Goal: Task Accomplishment & Management: Manage account settings

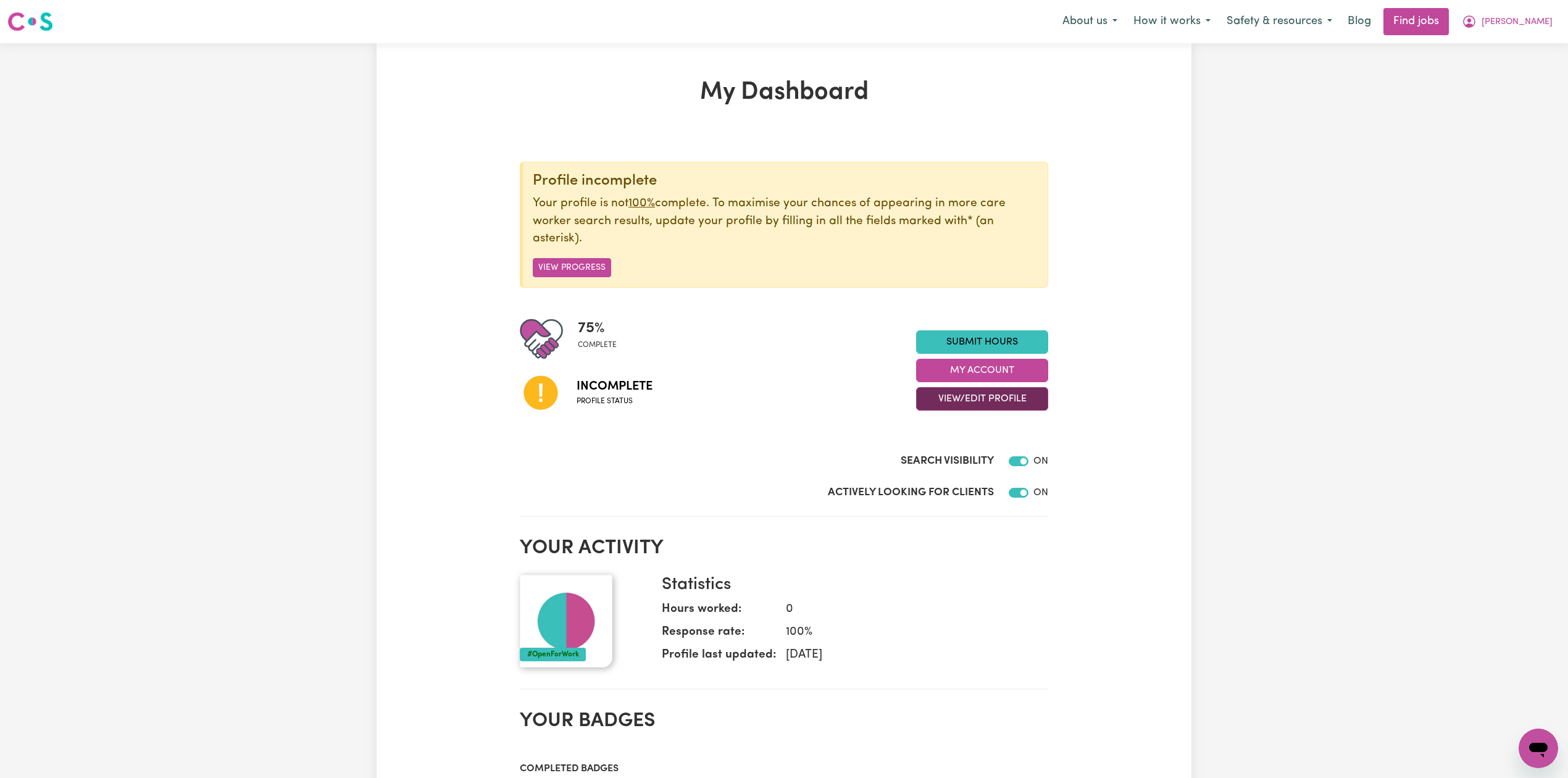
click at [1025, 398] on button "View/Edit Profile" at bounding box center [982, 399] width 132 height 23
click at [984, 466] on link "Edit Profile" at bounding box center [974, 455] width 115 height 24
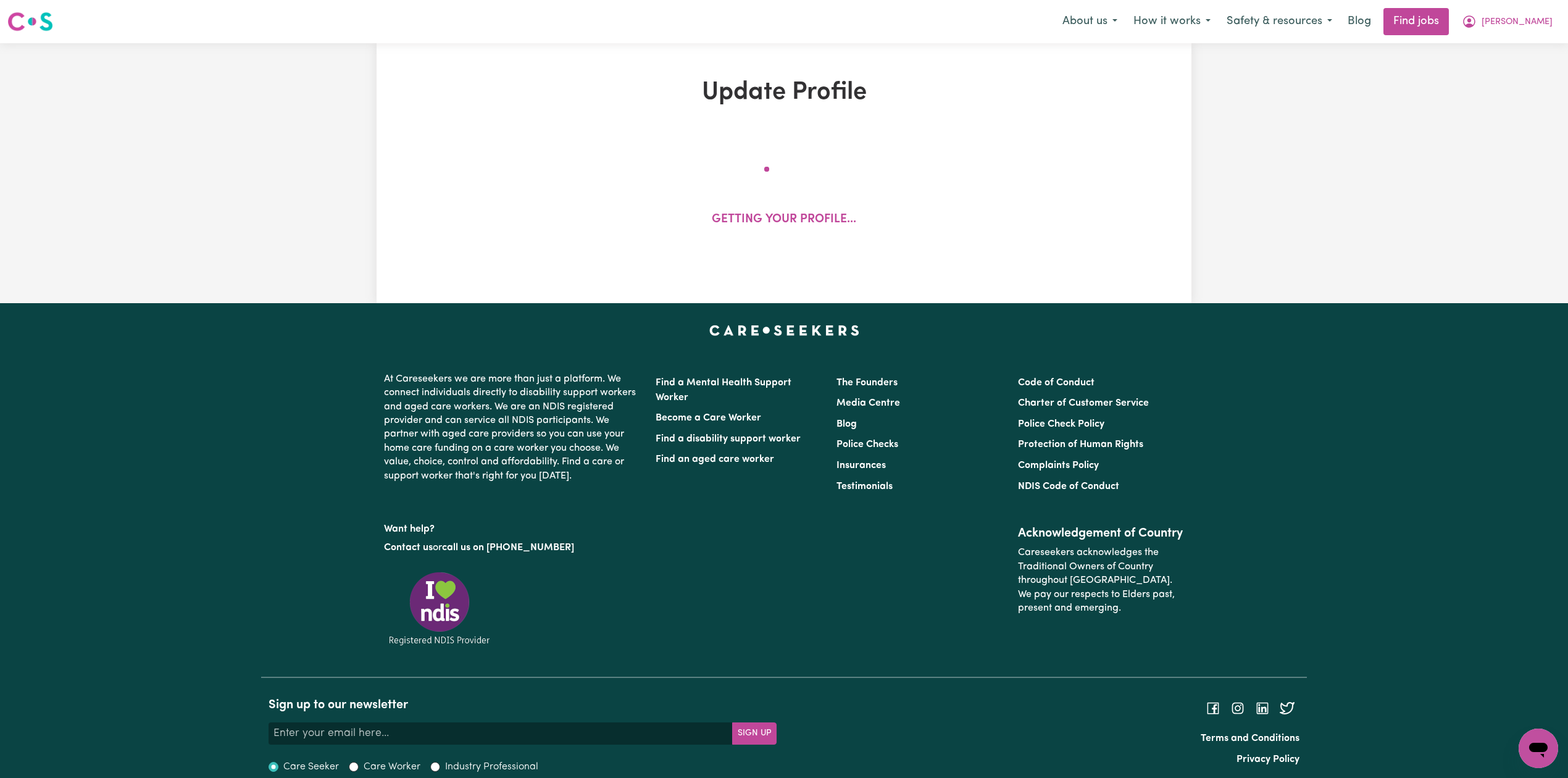
select select "[DEMOGRAPHIC_DATA]"
select select "[DEMOGRAPHIC_DATA] Work Visa"
select select "Studying a healthcare related degree or qualification"
select select "50"
select select "70"
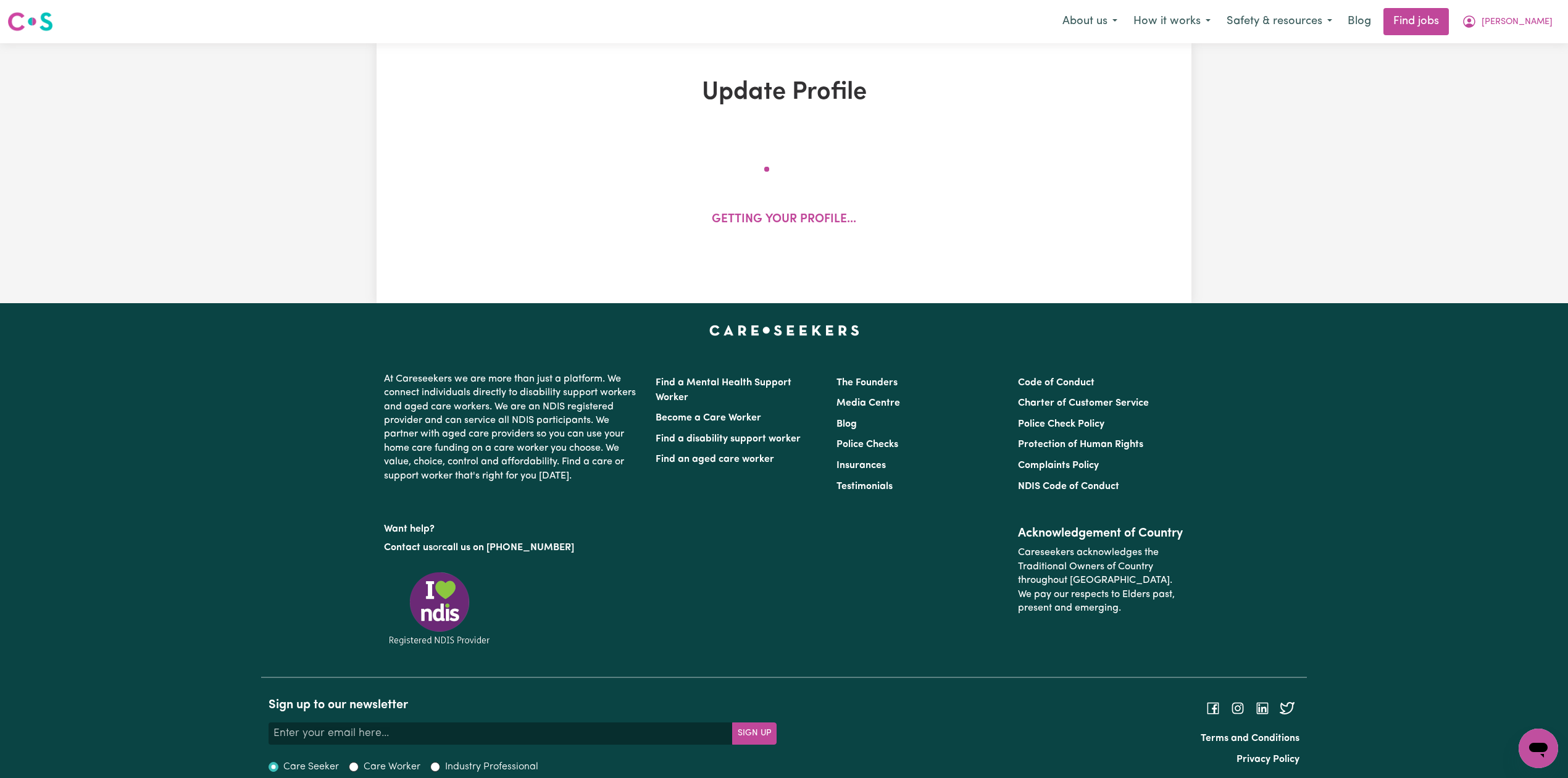
select select "80"
select select "100"
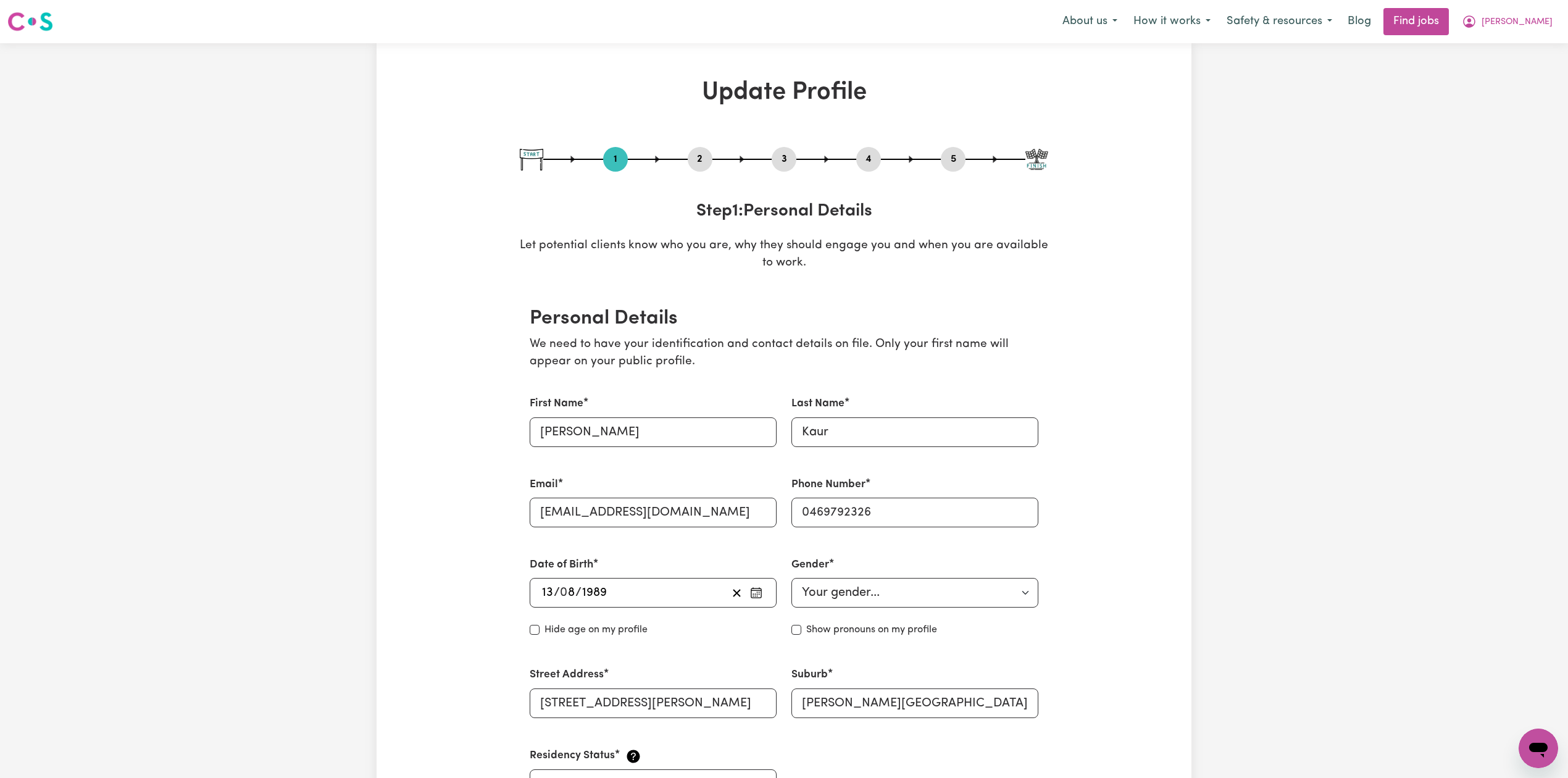
click at [962, 154] on button "5" at bounding box center [953, 159] width 24 height 16
select select "I am providing services privately on my own"
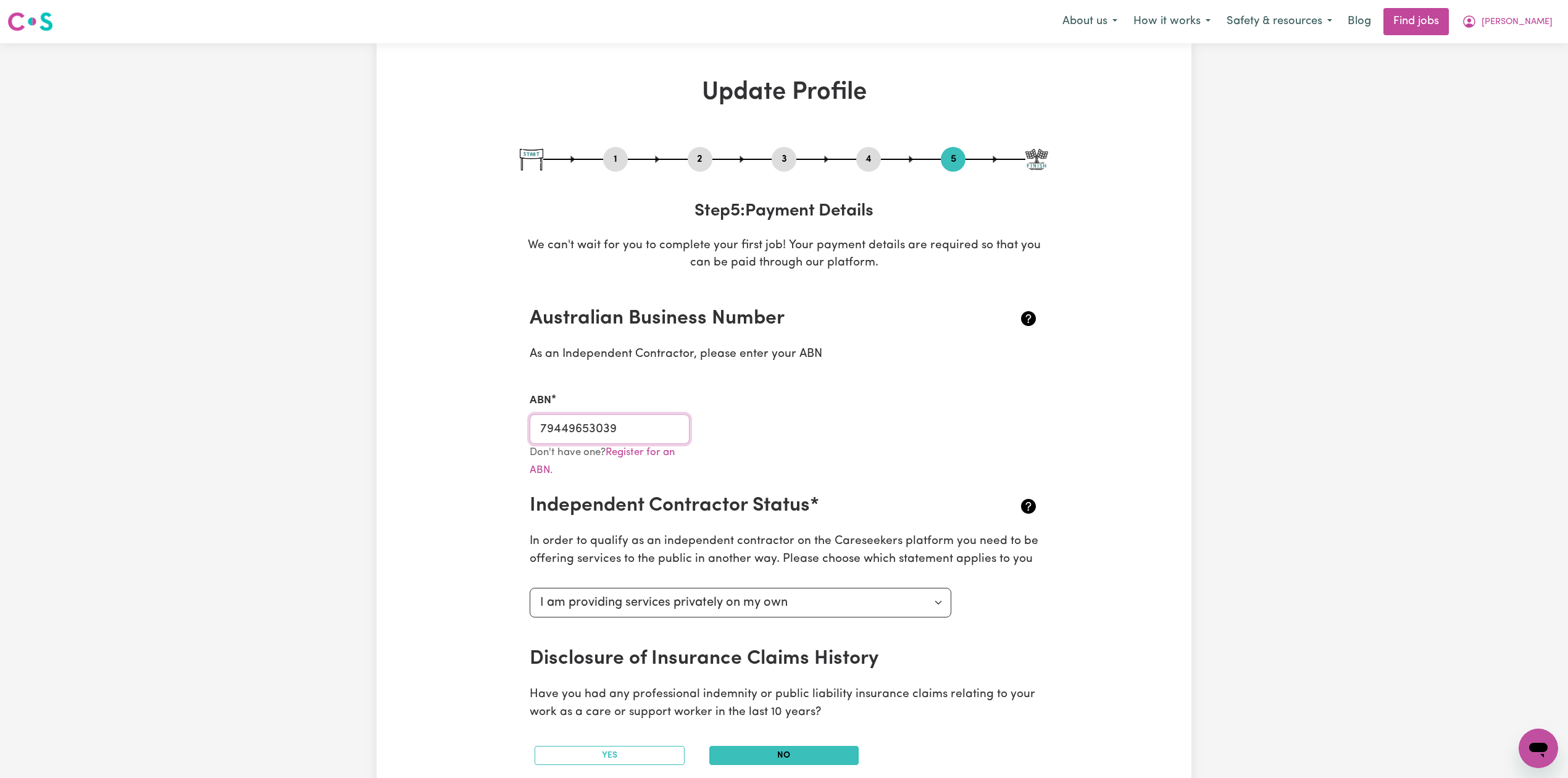
click at [618, 441] on input "79449653039" at bounding box center [609, 429] width 160 height 30
click at [1551, 36] on nav "Menu About us How it works Safety & resources Blog Find jobs [PERSON_NAME]" at bounding box center [784, 21] width 1568 height 43
click at [1542, 18] on span "[PERSON_NAME]" at bounding box center [1517, 23] width 71 height 14
click at [1531, 89] on link "Logout" at bounding box center [1511, 94] width 97 height 23
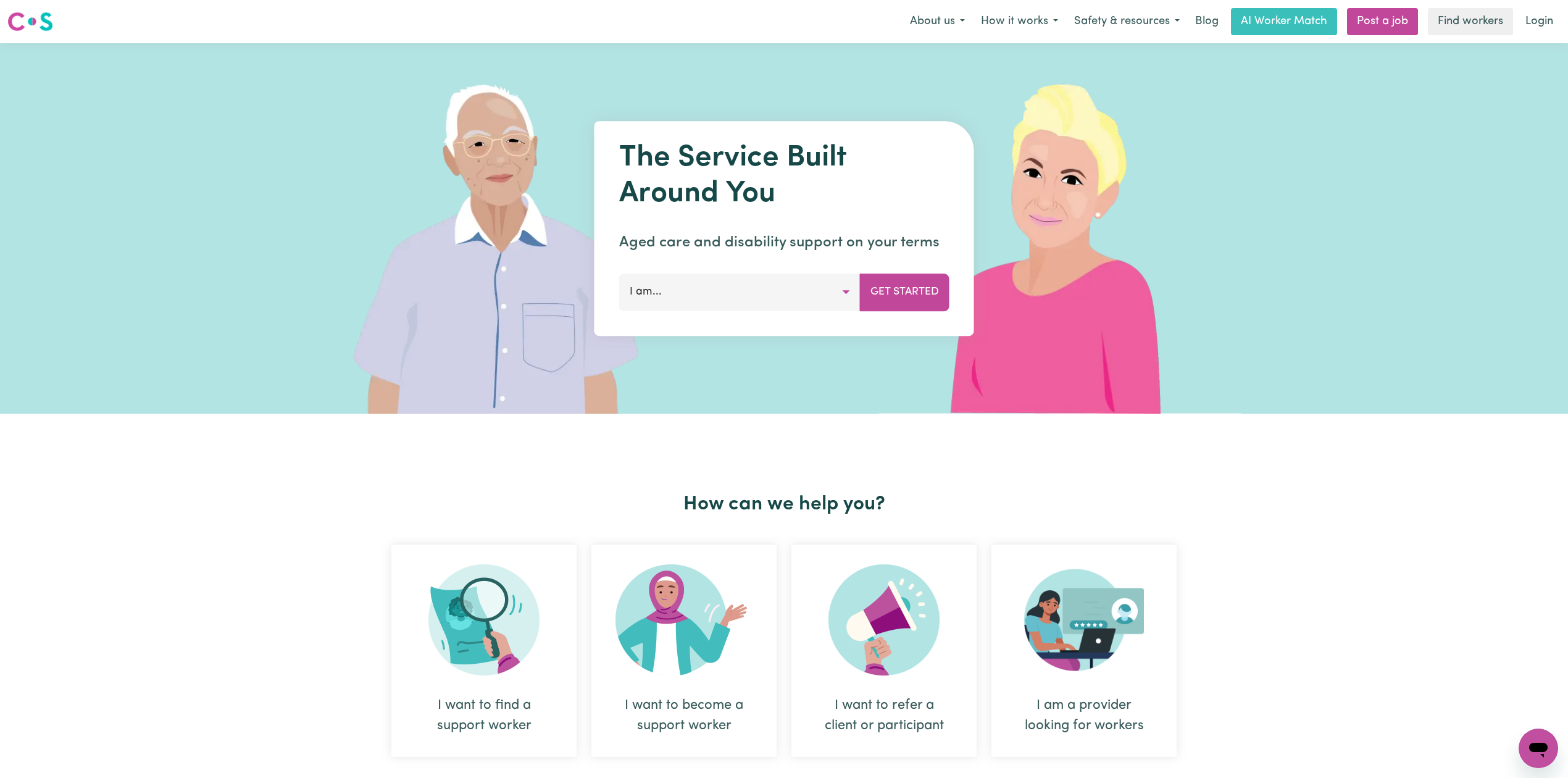
click at [1536, 19] on link "Login" at bounding box center [1539, 21] width 43 height 27
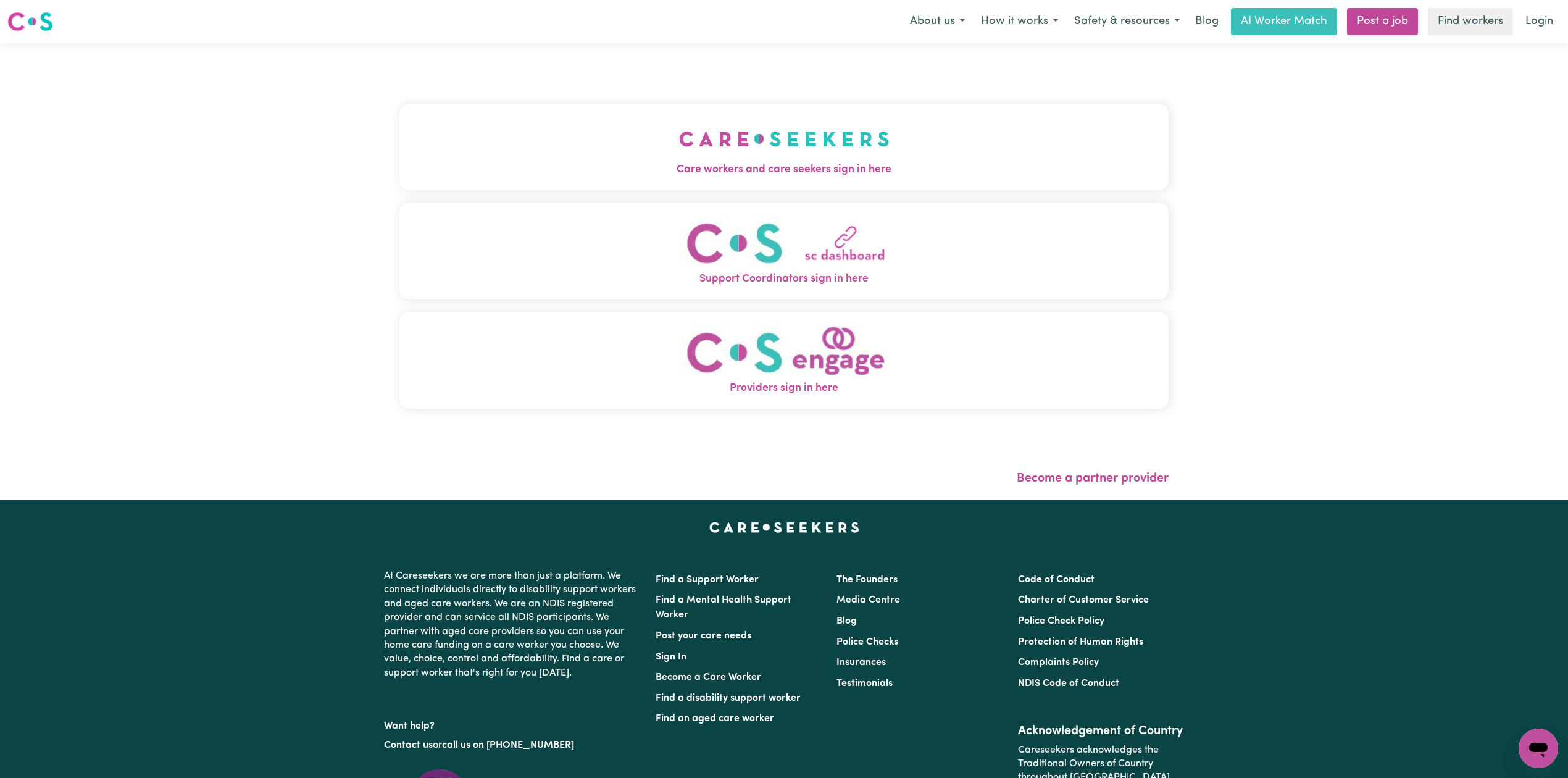
click at [628, 88] on div "Care workers and care seekers sign in here Support Coordinators sign in here Pr…" at bounding box center [784, 272] width 784 height 457
drag, startPoint x: 544, startPoint y: 130, endPoint x: 529, endPoint y: 142, distance: 19.2
click at [544, 131] on button "Care workers and care seekers sign in here" at bounding box center [783, 147] width 769 height 87
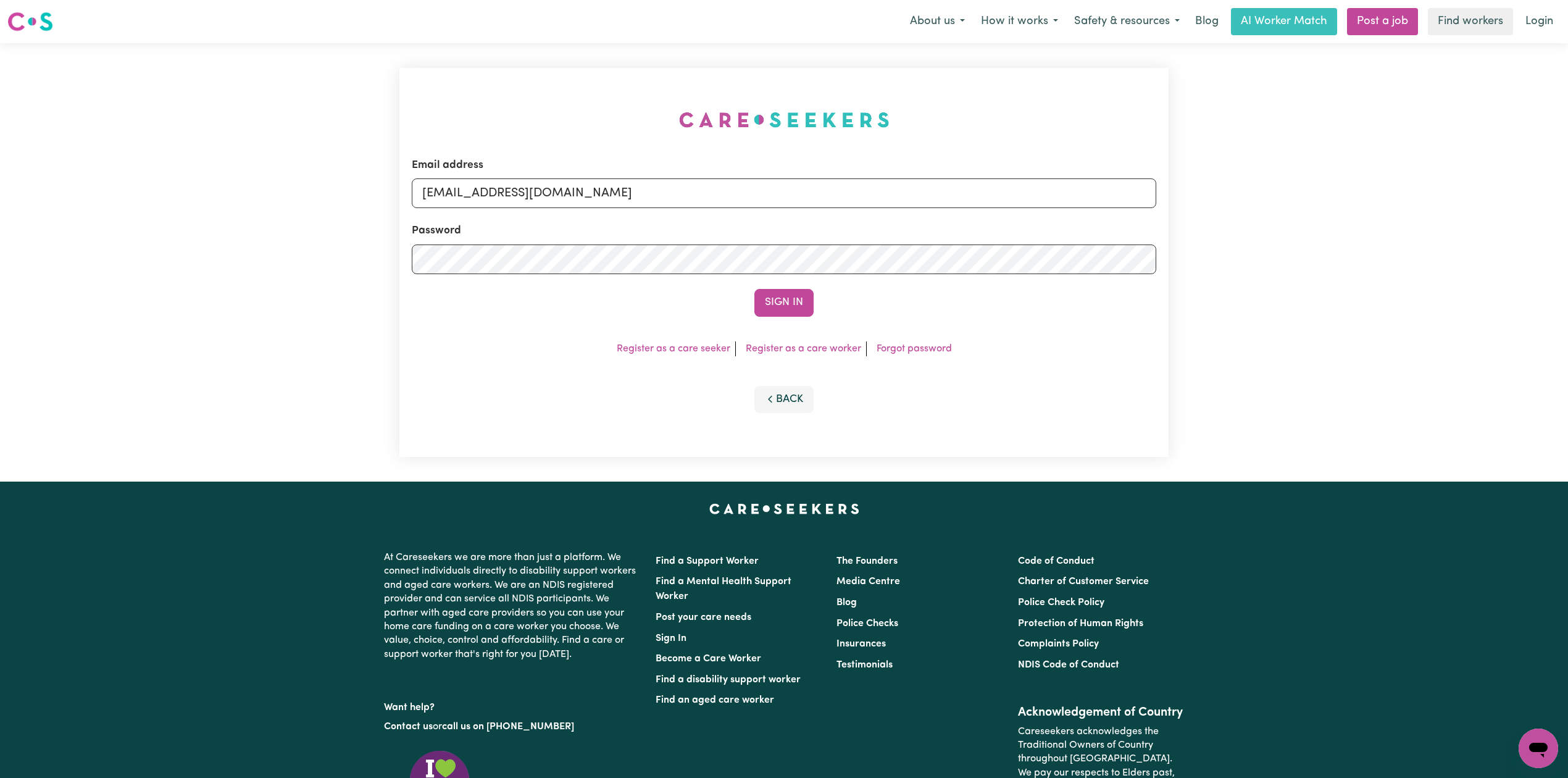
click at [554, 173] on div "Email address [EMAIL_ADDRESS][DOMAIN_NAME]" at bounding box center [784, 183] width 744 height 51
click at [505, 206] on input "[EMAIL_ADDRESS][DOMAIN_NAME]" at bounding box center [784, 193] width 744 height 30
drag, startPoint x: 485, startPoint y: 191, endPoint x: 875, endPoint y: 191, distance: 390.0
click at [875, 191] on input "Superuser~[EMAIL_ADDRESS][DOMAIN_NAME]" at bounding box center [784, 193] width 744 height 30
type input "Superuser~[EMAIL_ADDRESS][DOMAIN_NAME]"
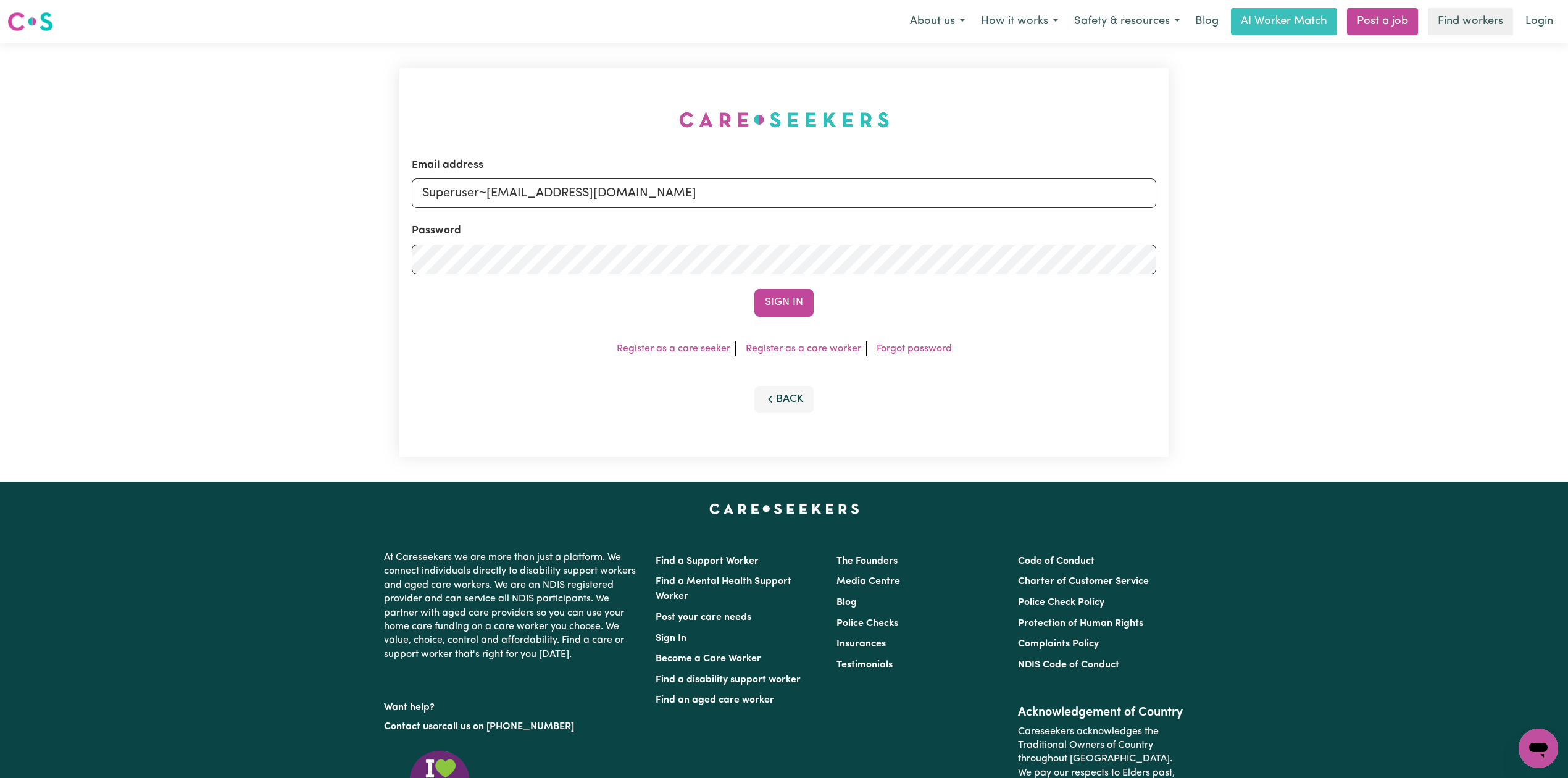
click at [759, 298] on button "Sign In" at bounding box center [784, 302] width 59 height 27
